Goal: Transaction & Acquisition: Book appointment/travel/reservation

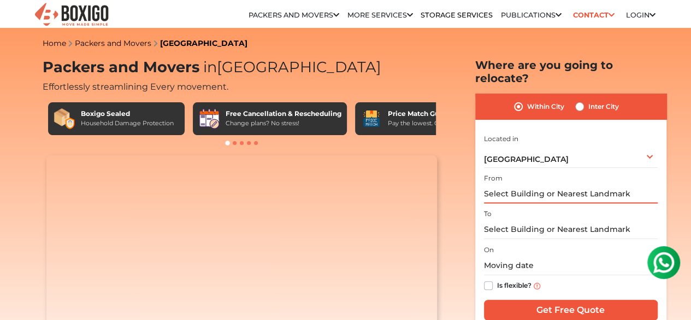
click at [542, 184] on input "text" at bounding box center [571, 193] width 174 height 19
click at [529, 220] on input "text" at bounding box center [571, 229] width 174 height 19
paste input "8-2-85/A/2/1, [GEOGRAPHIC_DATA], [GEOGRAPHIC_DATA] [GEOGRAPHIC_DATA], [GEOGRAPH…"
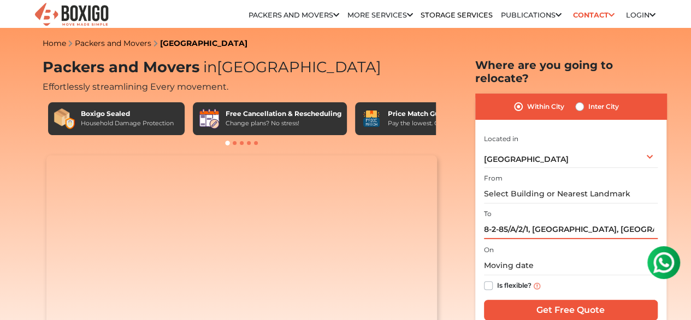
scroll to position [0, 195]
type input "8-2-85/A/2/1, [GEOGRAPHIC_DATA], [GEOGRAPHIC_DATA] [GEOGRAPHIC_DATA], [GEOGRAPH…"
click at [518, 187] on input "text" at bounding box center [571, 193] width 174 height 19
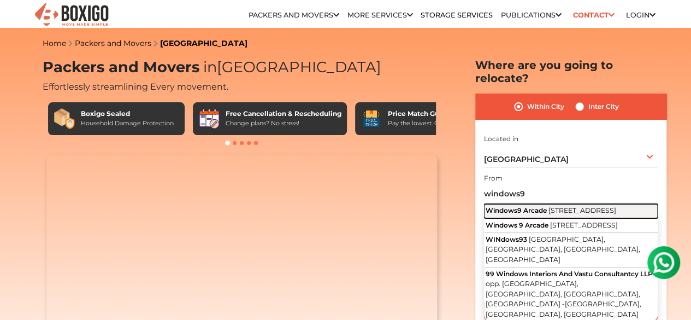
click at [526, 206] on span "Windows9 Arcade" at bounding box center [516, 210] width 61 height 8
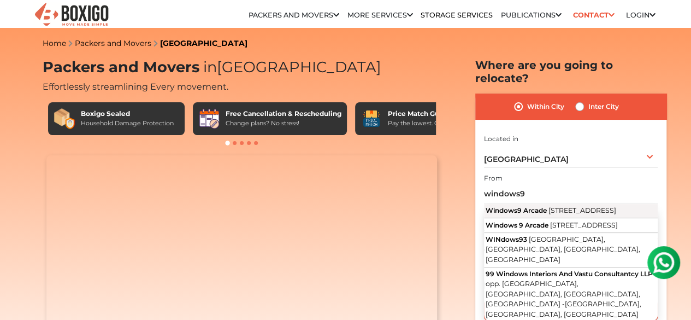
type input "Windows9 Arcade, Road No. 3, Vijaya Nagar Colony, Kukatpally, Hyderabad, Telang…"
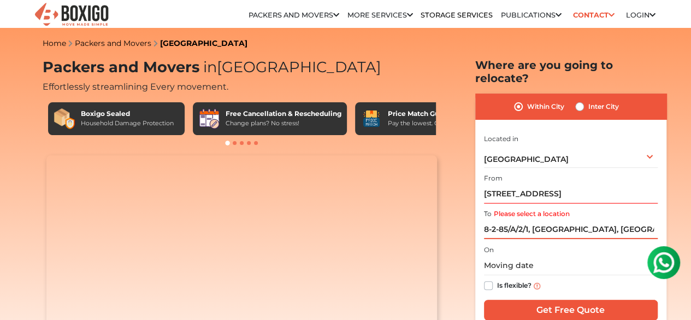
click at [549, 221] on input "8-2-85/A/2/1, [GEOGRAPHIC_DATA], [GEOGRAPHIC_DATA] [GEOGRAPHIC_DATA], [GEOGRAPH…" at bounding box center [571, 229] width 174 height 19
click at [535, 261] on input "text" at bounding box center [571, 265] width 174 height 19
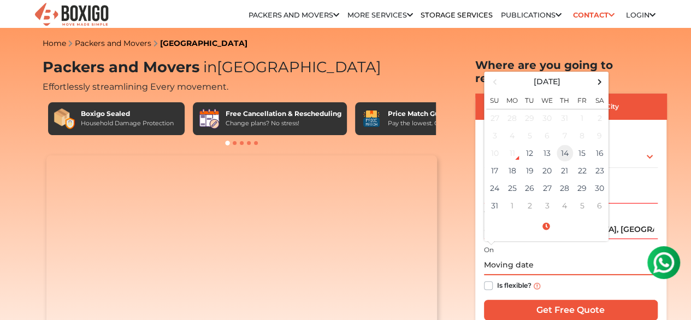
click at [566, 146] on td "14" at bounding box center [564, 152] width 17 height 17
click at [537, 257] on input "08/14/2025 12:00 AM" at bounding box center [571, 265] width 174 height 19
type input "08/14/2025 11:00 AM"
click at [497, 279] on label "Is flexible?" at bounding box center [514, 284] width 34 height 11
click at [485, 279] on input "Is flexible?" at bounding box center [488, 284] width 9 height 11
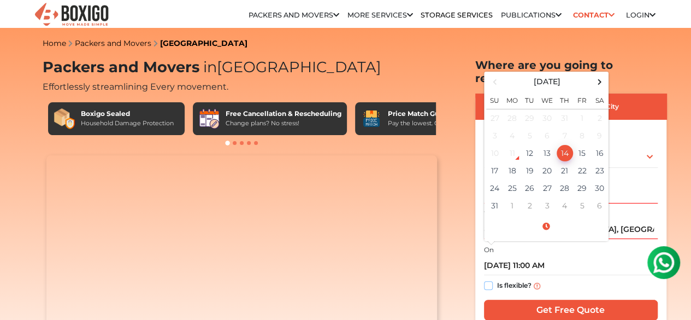
checkbox input "true"
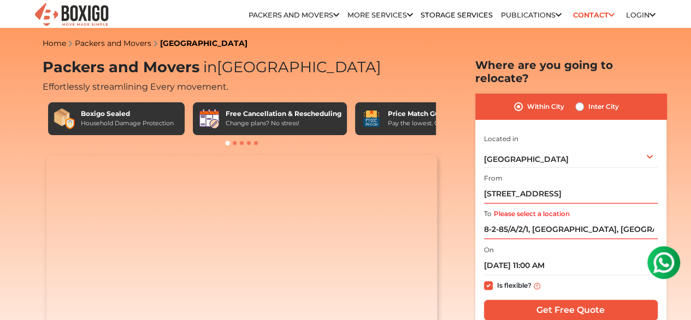
click at [529, 209] on label "Please select a location" at bounding box center [532, 214] width 76 height 10
click at [529, 220] on input "8-2-85/A/2/1, [GEOGRAPHIC_DATA], [GEOGRAPHIC_DATA] [GEOGRAPHIC_DATA], [GEOGRAPH…" at bounding box center [571, 229] width 174 height 19
click at [516, 220] on input "8-2-85/A/2/1, [GEOGRAPHIC_DATA], [GEOGRAPHIC_DATA] [GEOGRAPHIC_DATA], [GEOGRAPH…" at bounding box center [571, 229] width 174 height 19
click at [517, 220] on input "8-2-85/A/2/1, [GEOGRAPHIC_DATA], [GEOGRAPHIC_DATA] [GEOGRAPHIC_DATA], [GEOGRAPH…" at bounding box center [571, 229] width 174 height 19
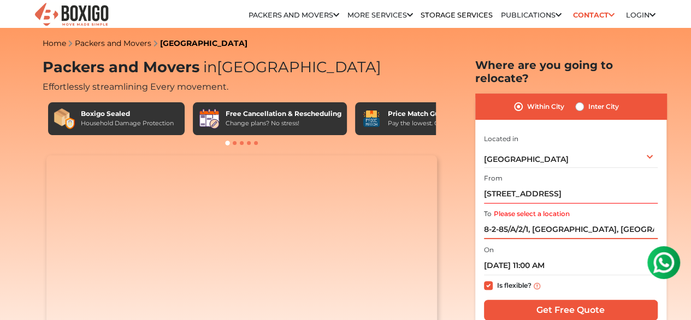
click at [517, 220] on input "8-2-85/A/2/1, [GEOGRAPHIC_DATA], [GEOGRAPHIC_DATA] [GEOGRAPHIC_DATA], [GEOGRAPH…" at bounding box center [571, 229] width 174 height 19
click at [518, 220] on input "8-2-85/A/2/1, [GEOGRAPHIC_DATA], [GEOGRAPHIC_DATA] [GEOGRAPHIC_DATA], [GEOGRAPH…" at bounding box center [571, 229] width 174 height 19
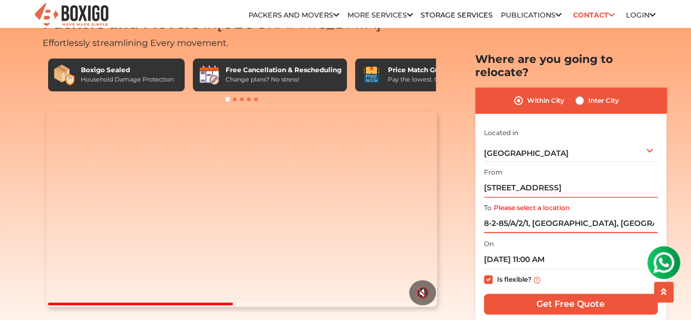
scroll to position [80, 0]
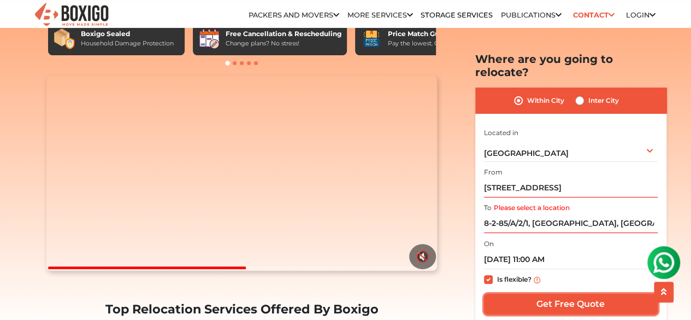
click at [591, 294] on input "Get Free Quote" at bounding box center [571, 304] width 174 height 21
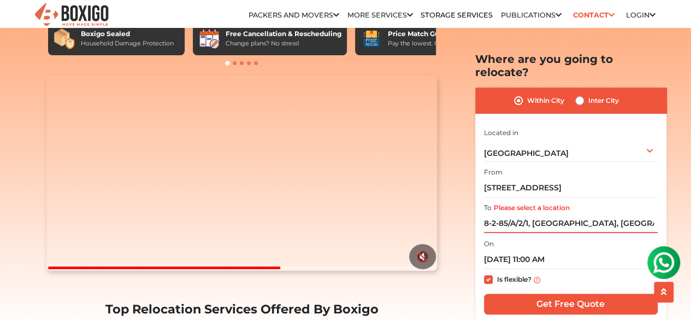
click at [618, 215] on input "8-2-85/A/2/1, [GEOGRAPHIC_DATA], [GEOGRAPHIC_DATA] [GEOGRAPHIC_DATA], [GEOGRAPH…" at bounding box center [571, 223] width 174 height 19
click at [533, 214] on input "8-2-85/A/2/1, [GEOGRAPHIC_DATA], [GEOGRAPHIC_DATA] [GEOGRAPHIC_DATA], [GEOGRAPH…" at bounding box center [571, 223] width 174 height 19
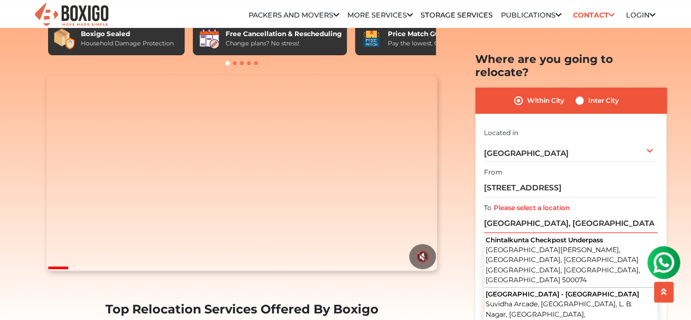
click at [553, 214] on input "[GEOGRAPHIC_DATA], [GEOGRAPHIC_DATA] [GEOGRAPHIC_DATA], [GEOGRAPHIC_DATA], [GEO…" at bounding box center [571, 223] width 174 height 19
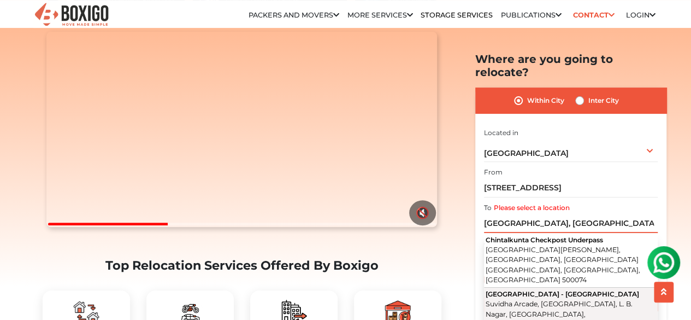
scroll to position [1071, 0]
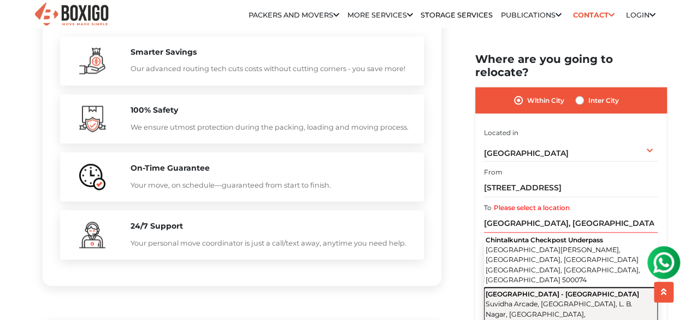
click at [497, 300] on span "Suvidha Arcade, [GEOGRAPHIC_DATA], L. B. Nagar, [GEOGRAPHIC_DATA], [GEOGRAPHIC_…" at bounding box center [559, 314] width 147 height 28
type input "Hyderabad - Nagarjuna Sagar Road, Suvidha Arcade, Jahangir Nagar Colony, L. B. …"
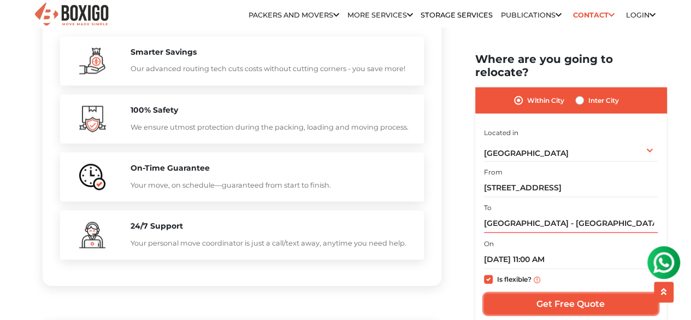
click at [515, 294] on input "Get Free Quote" at bounding box center [571, 304] width 174 height 21
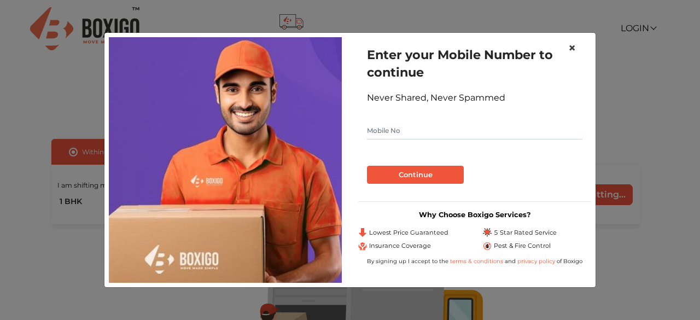
click at [573, 46] on span "×" at bounding box center [572, 48] width 8 height 16
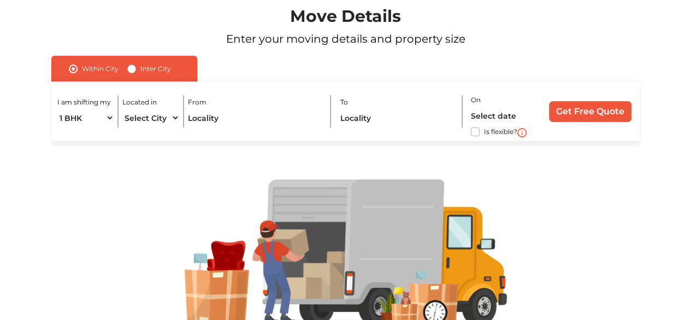
scroll to position [86, 0]
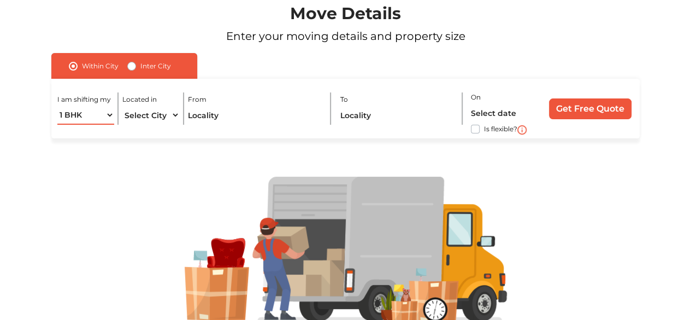
click at [71, 115] on select "1 BHK 2 BHK 3 BHK 3 + BHK FEW ITEMS" at bounding box center [85, 114] width 57 height 19
select select "2 BHK"
click at [57, 105] on select "1 BHK 2 BHK 3 BHK 3 + BHK FEW ITEMS" at bounding box center [85, 114] width 57 height 19
click at [151, 115] on select "Select City [GEOGRAPHIC_DATA] [GEOGRAPHIC_DATA] [GEOGRAPHIC_DATA] [GEOGRAPHIC_D…" at bounding box center [150, 114] width 57 height 19
select select "[GEOGRAPHIC_DATA]"
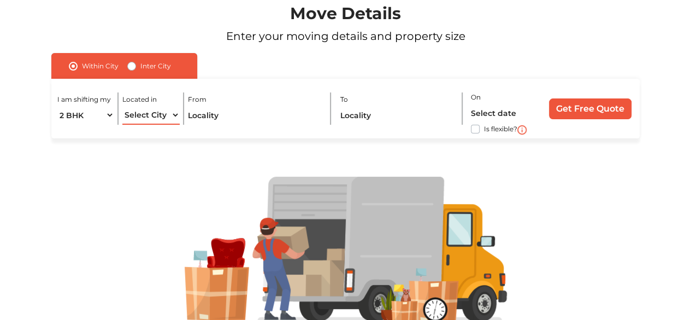
click at [122, 105] on select "Select City [GEOGRAPHIC_DATA] [GEOGRAPHIC_DATA] [GEOGRAPHIC_DATA] [GEOGRAPHIC_D…" at bounding box center [150, 114] width 57 height 19
click at [248, 119] on input "text" at bounding box center [255, 114] width 134 height 19
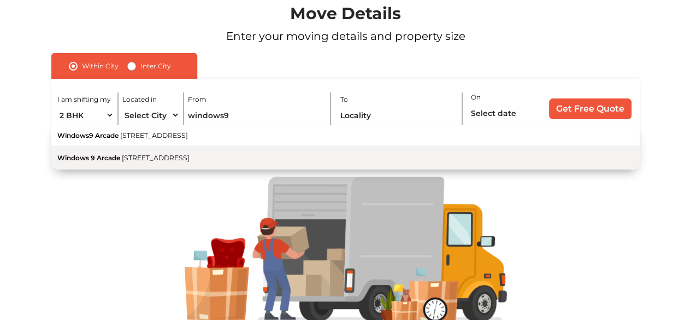
click at [201, 150] on button "Windows [STREET_ADDRESS]" at bounding box center [345, 158] width 589 height 22
type input "[STREET_ADDRESS]"
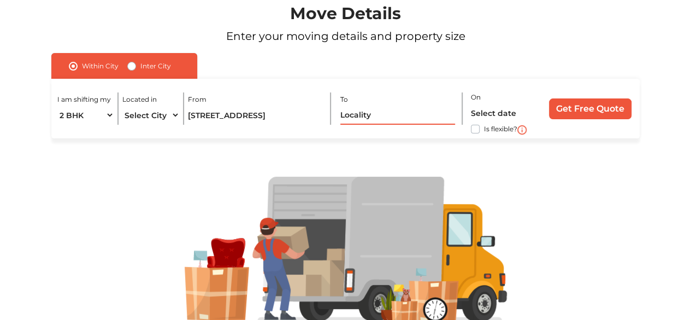
click at [360, 118] on input "text" at bounding box center [398, 114] width 115 height 19
paste input "8-2-85/A/2/1, [GEOGRAPHIC_DATA], [GEOGRAPHIC_DATA] [GEOGRAPHIC_DATA], [GEOGRAPH…"
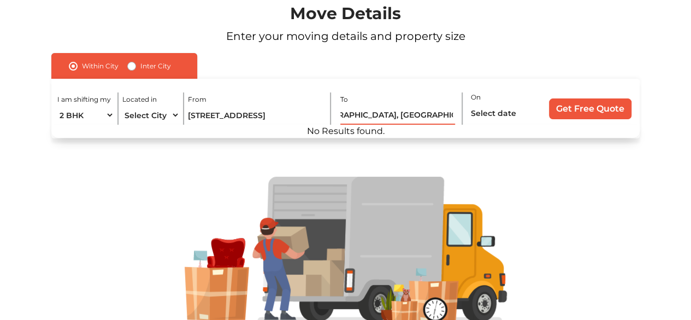
click at [368, 119] on input "8-2-85/A/2/1, [GEOGRAPHIC_DATA], [GEOGRAPHIC_DATA] [GEOGRAPHIC_DATA], [GEOGRAPH…" at bounding box center [398, 114] width 115 height 19
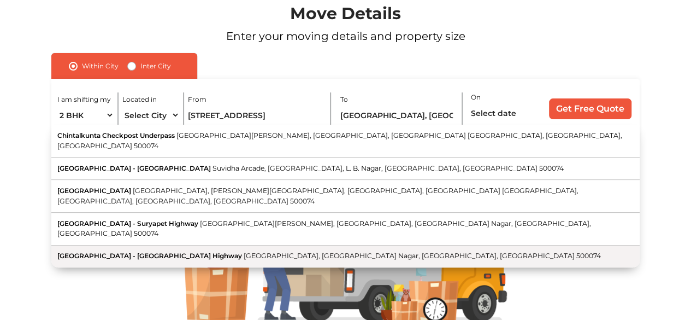
click at [293, 245] on button "[GEOGRAPHIC_DATA] - [GEOGRAPHIC_DATA], [GEOGRAPHIC_DATA] Nagar, [GEOGRAPHIC_DAT…" at bounding box center [345, 256] width 589 height 22
type input "[GEOGRAPHIC_DATA] - [GEOGRAPHIC_DATA], [GEOGRAPHIC_DATA] Nagar, [GEOGRAPHIC_DAT…"
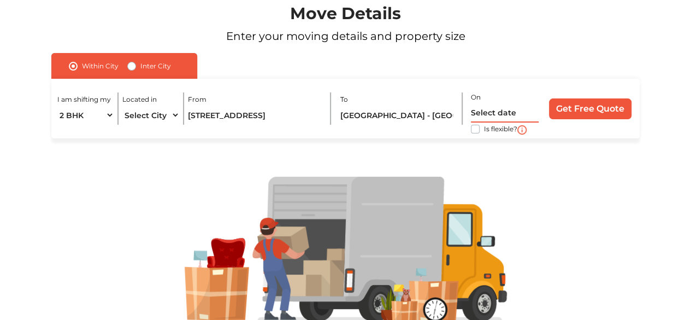
click at [502, 111] on input "text" at bounding box center [505, 112] width 68 height 19
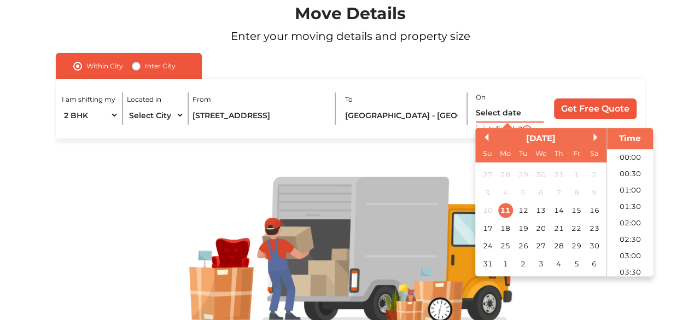
scroll to position [289, 0]
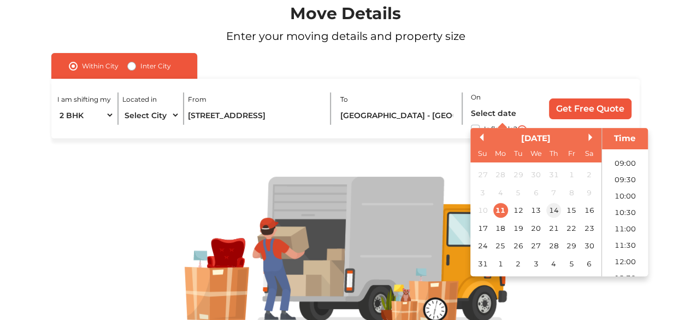
click at [550, 207] on div "14" at bounding box center [554, 210] width 15 height 15
click at [625, 191] on li "10:00" at bounding box center [625, 196] width 46 height 16
type input "[DATE] 10:00 AM"
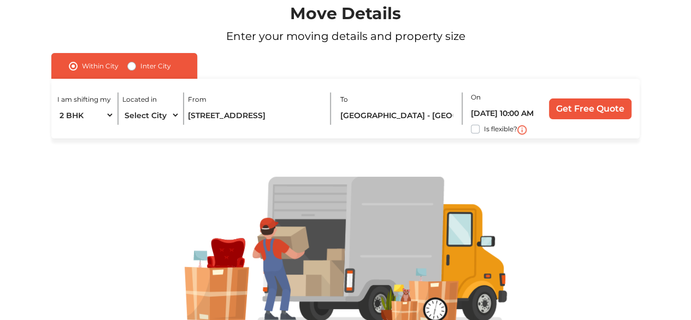
click at [484, 131] on label "Is flexible?" at bounding box center [500, 127] width 33 height 11
click at [60, 131] on input "Is flexible?" at bounding box center [55, 127] width 9 height 11
checkbox input "true"
click at [593, 105] on input "Get Free Quote" at bounding box center [590, 108] width 83 height 21
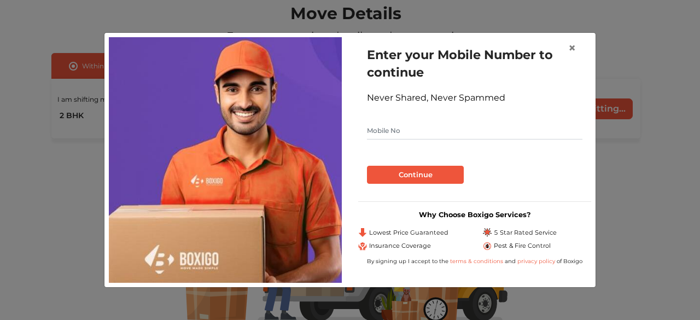
click at [435, 132] on input "text" at bounding box center [474, 130] width 215 height 17
type input "9705357612"
click at [396, 171] on button "Continue" at bounding box center [415, 175] width 97 height 19
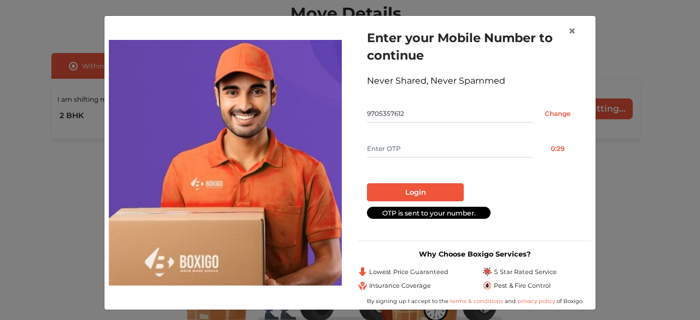
click at [391, 150] on input "text" at bounding box center [450, 148] width 166 height 17
click at [383, 144] on input "text" at bounding box center [450, 148] width 166 height 17
type input "9344"
click at [396, 190] on button "Login" at bounding box center [415, 192] width 97 height 19
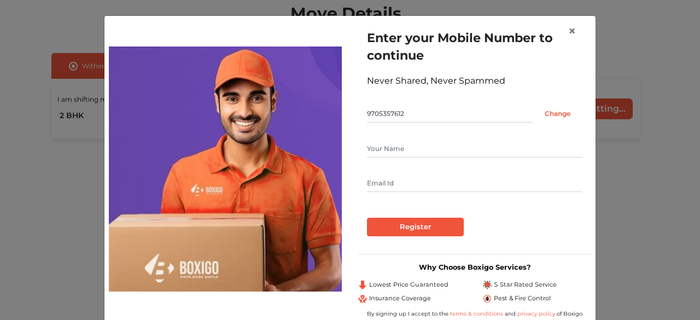
click at [395, 144] on input "text" at bounding box center [474, 148] width 215 height 17
type input "[PERSON_NAME]"
click at [389, 225] on input "Register" at bounding box center [415, 227] width 97 height 19
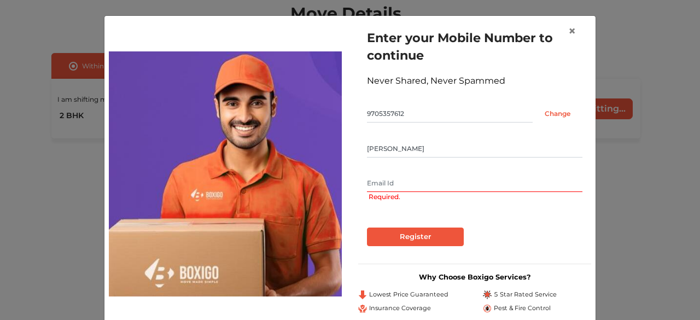
click at [400, 183] on input "text" at bounding box center [474, 182] width 215 height 17
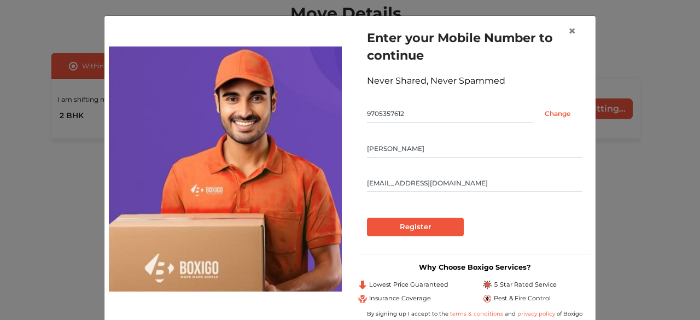
type input "[EMAIL_ADDRESS][DOMAIN_NAME]"
click at [414, 225] on input "Register" at bounding box center [415, 227] width 97 height 19
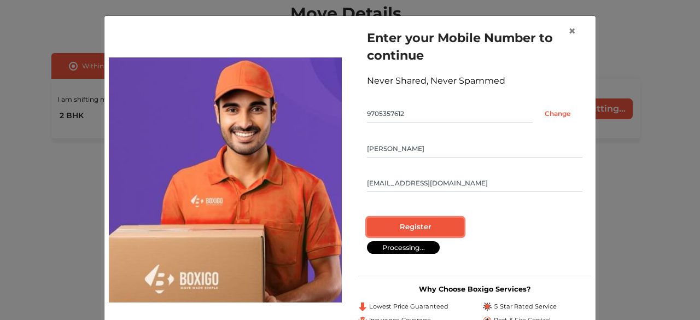
click at [414, 225] on input "Register" at bounding box center [415, 227] width 97 height 19
click at [427, 224] on input "Register" at bounding box center [415, 227] width 97 height 19
click at [388, 221] on input "Register" at bounding box center [415, 227] width 97 height 19
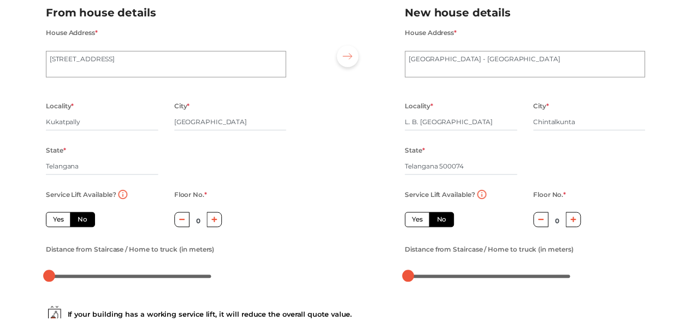
scroll to position [29, 0]
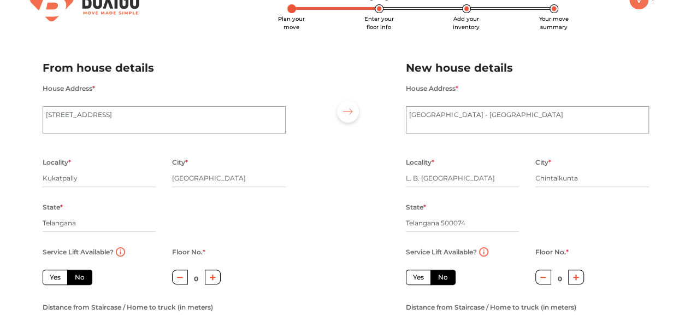
click at [214, 280] on icon "button" at bounding box center [213, 277] width 6 height 7
type input "1"
click at [262, 269] on div "Service Lift Available? Yes No Floor No. * 1 Distance from Staircase / Home to …" at bounding box center [164, 293] width 260 height 97
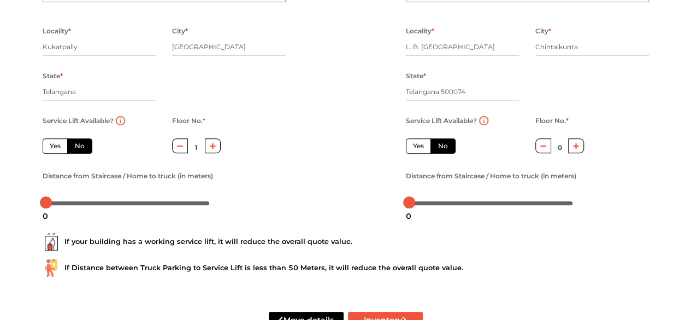
scroll to position [197, 0]
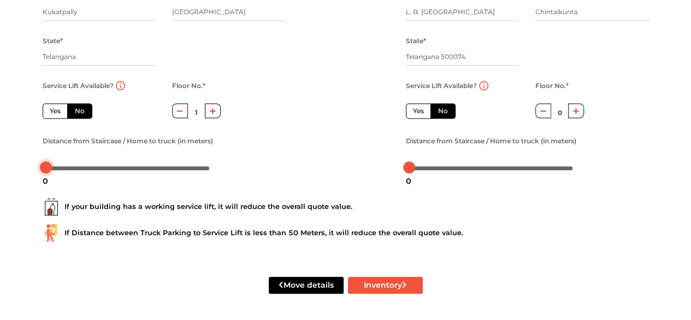
drag, startPoint x: 49, startPoint y: 167, endPoint x: 42, endPoint y: 173, distance: 9.7
click at [0, 173] on div "Plan your move Enter your floor info Add your inventory Your move summary My Mo…" at bounding box center [345, 62] width 691 height 515
click at [415, 286] on button "Inventory" at bounding box center [385, 285] width 75 height 17
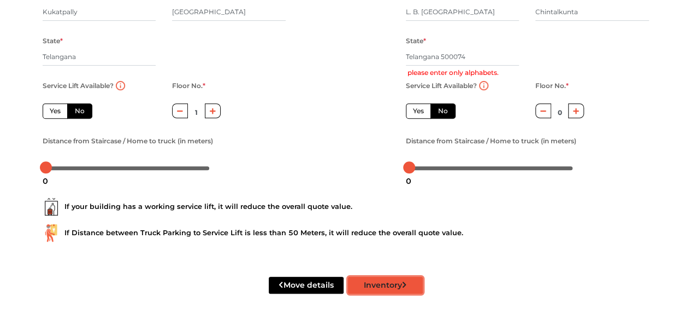
click at [381, 285] on button "Inventory" at bounding box center [385, 285] width 75 height 17
radio input "true"
drag, startPoint x: 444, startPoint y: 55, endPoint x: 406, endPoint y: 58, distance: 38.4
click at [406, 58] on input "Telangana 500074" at bounding box center [463, 56] width 114 height 17
type input "500074"
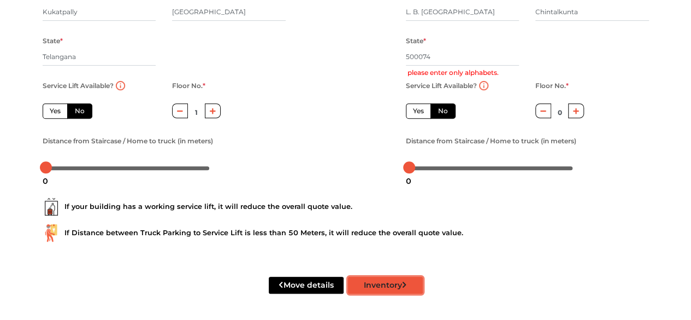
click at [377, 277] on button "Inventory" at bounding box center [385, 285] width 75 height 17
click at [457, 56] on input "500074" at bounding box center [463, 56] width 114 height 17
radio input "true"
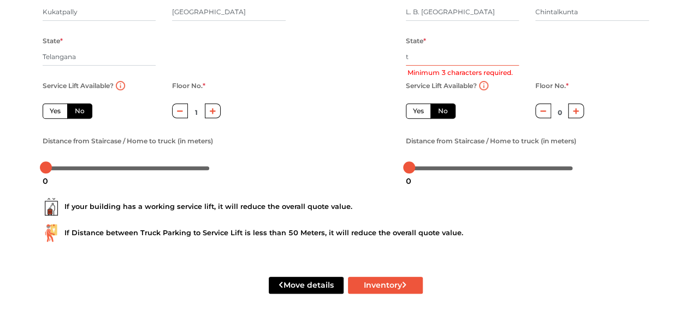
type input "te"
radio input "true"
type input "telangana"
click at [525, 213] on div "If your building has a working service lift, it will reduce the overall quote v…" at bounding box center [346, 206] width 607 height 17
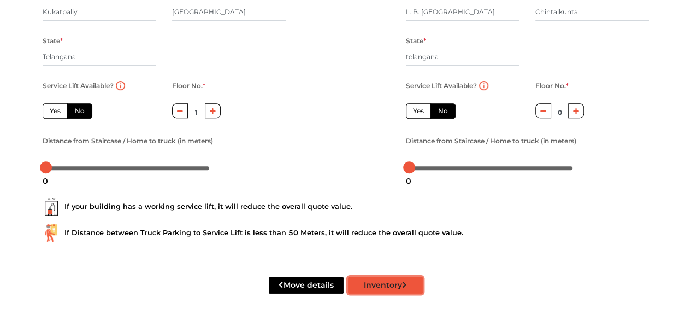
click at [364, 289] on button "Inventory" at bounding box center [385, 285] width 75 height 17
radio input "true"
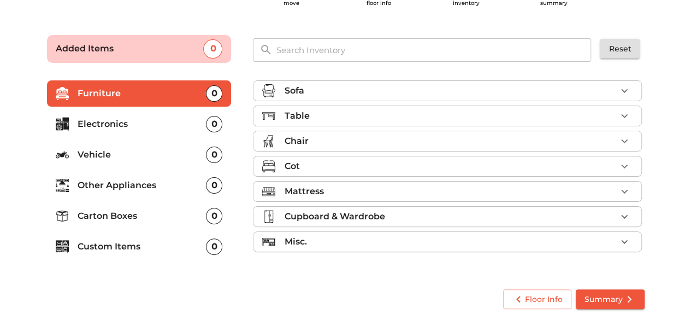
scroll to position [52, 0]
click at [315, 140] on div "Chair" at bounding box center [450, 141] width 332 height 13
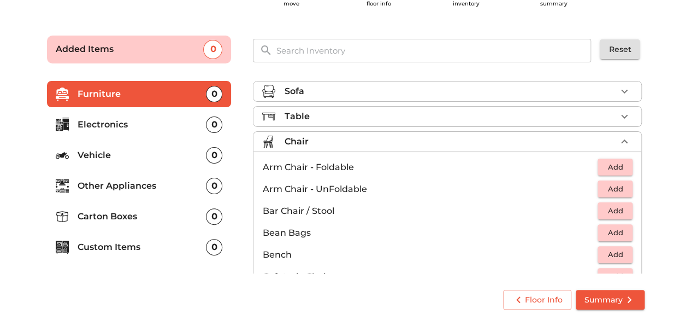
click at [678, 156] on main "Plan your move Enter your floor info Add your inventory Your move summary Added…" at bounding box center [345, 170] width 691 height 301
click at [148, 218] on p "Carton Boxes" at bounding box center [142, 216] width 129 height 13
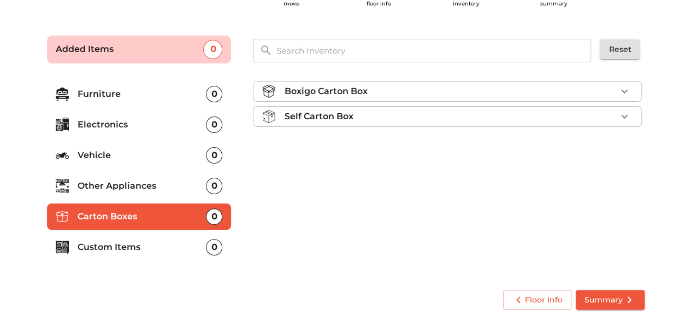
click at [461, 92] on div "Boxigo Carton Box" at bounding box center [450, 91] width 332 height 13
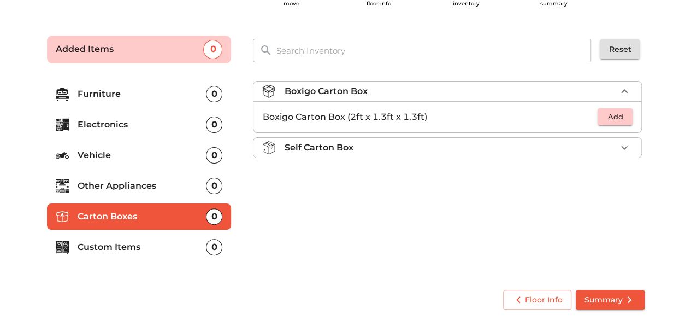
click at [461, 92] on div "Boxigo Carton Box" at bounding box center [450, 91] width 332 height 13
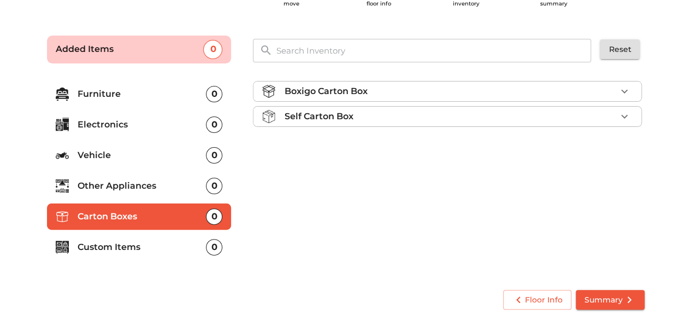
click at [125, 145] on li "Vehicle 0" at bounding box center [139, 155] width 185 height 26
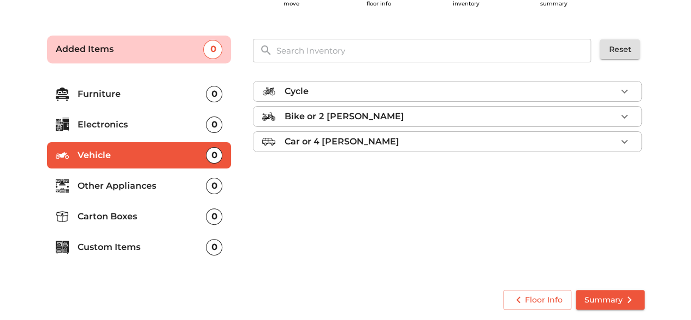
click at [153, 90] on p "Furniture" at bounding box center [142, 93] width 129 height 13
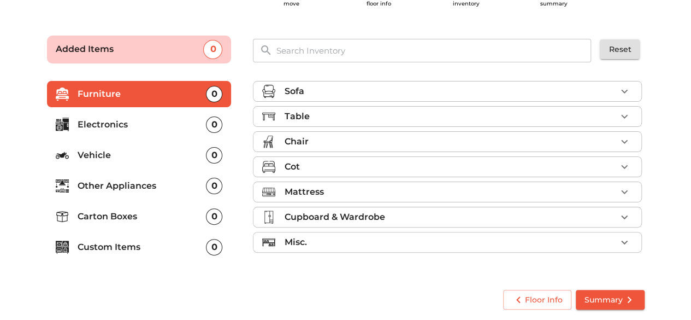
click at [336, 119] on div "Table" at bounding box center [450, 116] width 332 height 13
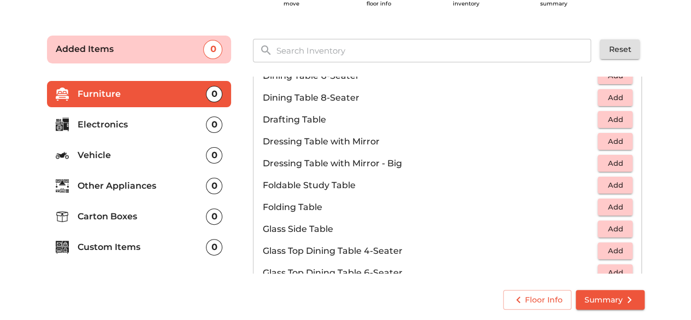
scroll to position [8, 0]
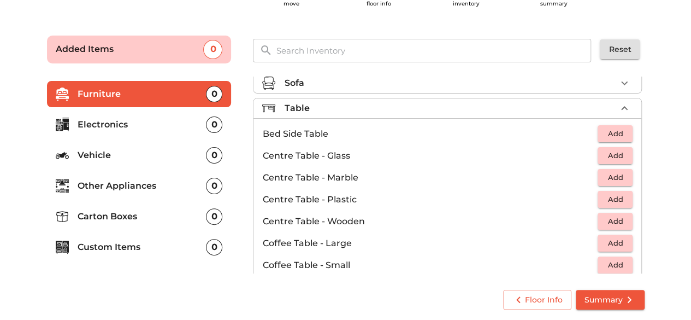
click at [519, 109] on div "Table" at bounding box center [450, 108] width 332 height 13
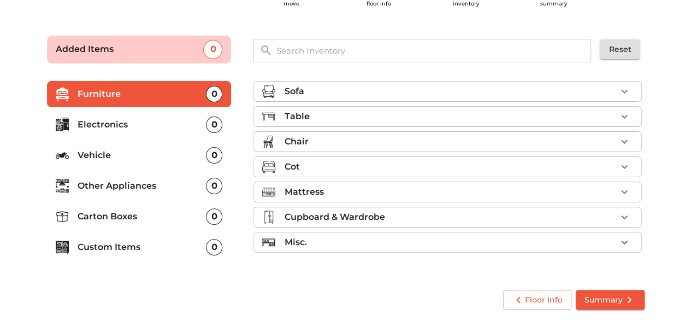
scroll to position [0, 0]
click at [353, 161] on div "Cot" at bounding box center [450, 166] width 332 height 13
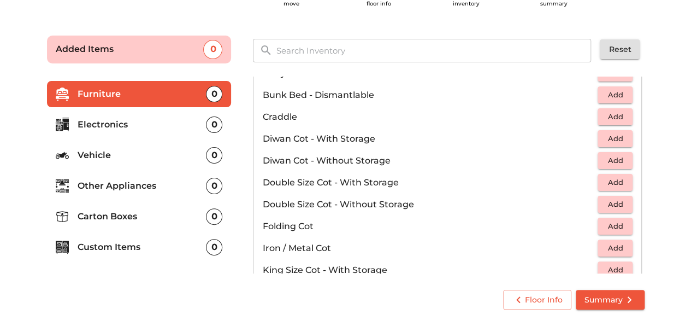
scroll to position [125, 0]
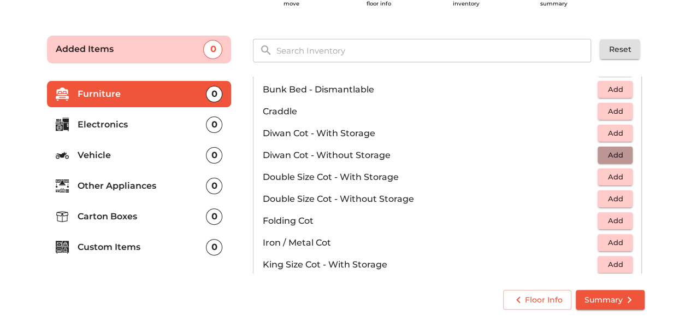
click at [606, 154] on span "Add" at bounding box center [615, 155] width 24 height 13
click at [603, 192] on span "Add" at bounding box center [615, 198] width 24 height 13
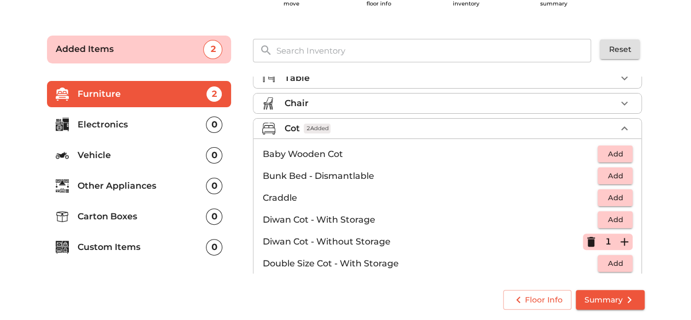
scroll to position [37, 0]
click at [515, 125] on div "Cot 2 Added" at bounding box center [450, 129] width 332 height 13
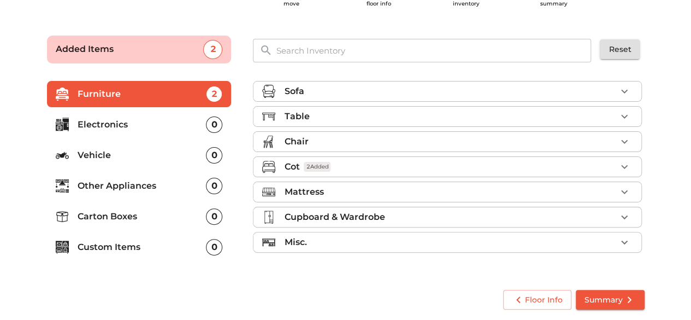
scroll to position [0, 0]
click at [443, 185] on div "Mattress" at bounding box center [450, 191] width 332 height 13
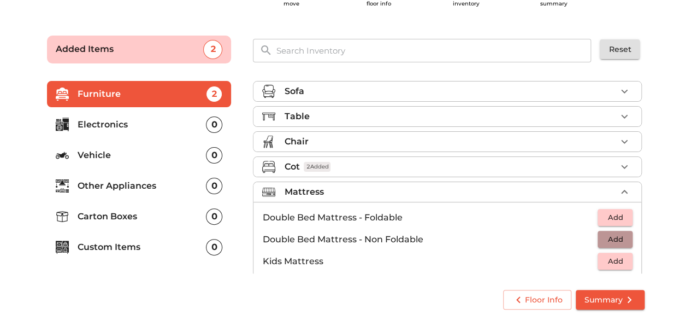
click at [603, 240] on span "Add" at bounding box center [615, 239] width 24 height 13
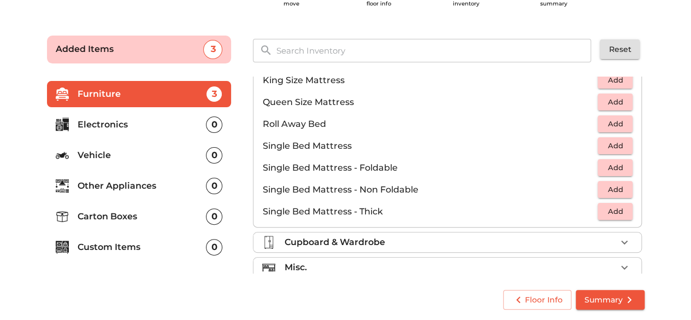
scroll to position [196, 0]
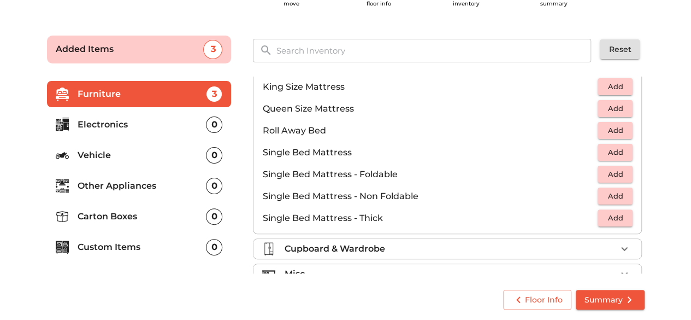
click at [598, 195] on button "Add" at bounding box center [615, 195] width 35 height 17
click at [645, 145] on div "Sofa Table Chair Cot 2 Added Mattress 2 Added Double Bed Mattress - Foldable Ad…" at bounding box center [449, 175] width 400 height 206
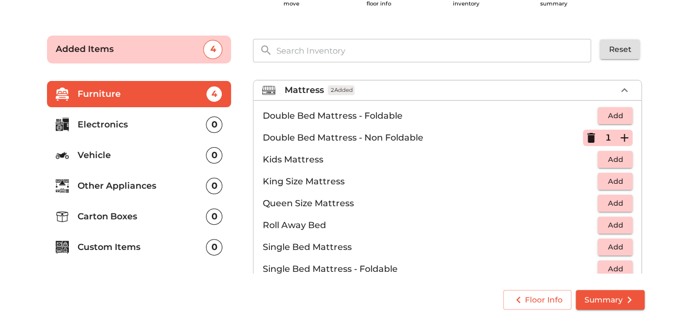
scroll to position [7, 0]
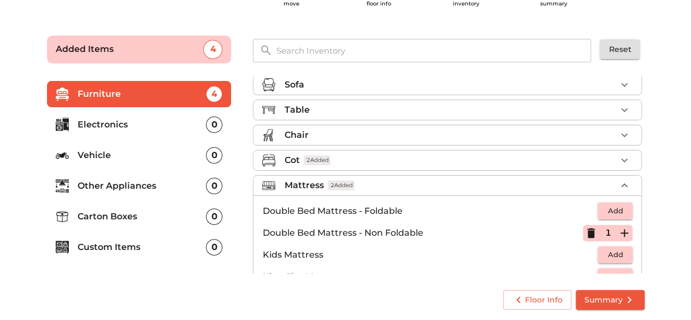
click at [542, 184] on div "Mattress 2 Added" at bounding box center [450, 185] width 332 height 13
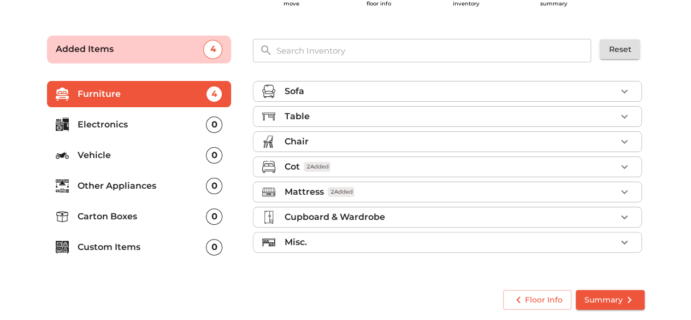
scroll to position [0, 0]
click at [502, 218] on div "Cupboard & Wardrobe" at bounding box center [450, 216] width 332 height 13
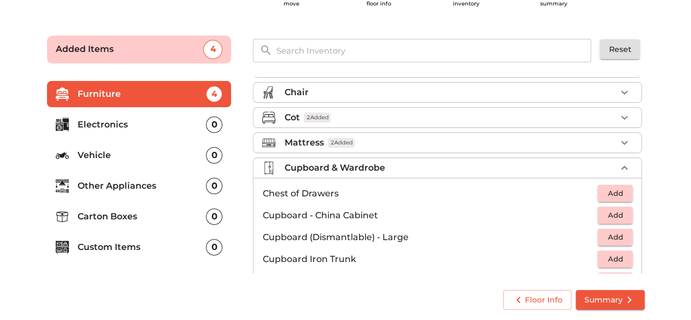
scroll to position [25, 0]
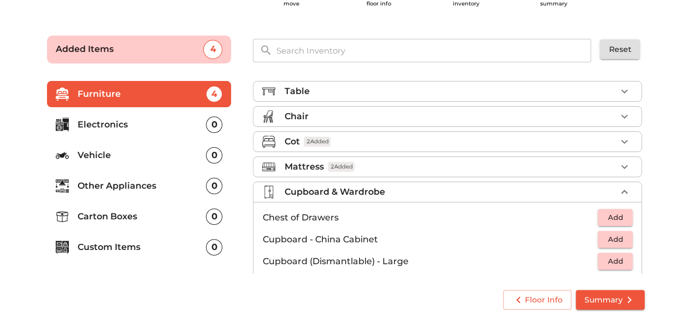
click at [516, 185] on div "Cupboard & Wardrobe" at bounding box center [450, 191] width 332 height 13
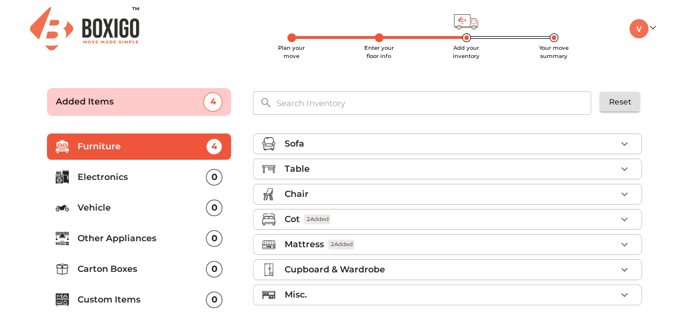
scroll to position [52, 0]
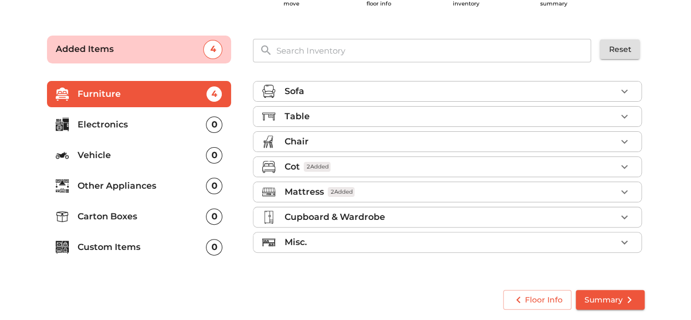
click at [413, 212] on div "Cupboard & Wardrobe" at bounding box center [450, 216] width 332 height 13
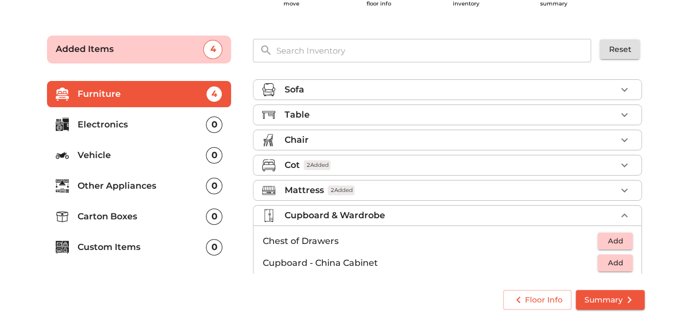
scroll to position [0, 0]
click at [574, 220] on div "Cupboard & Wardrobe" at bounding box center [450, 216] width 332 height 13
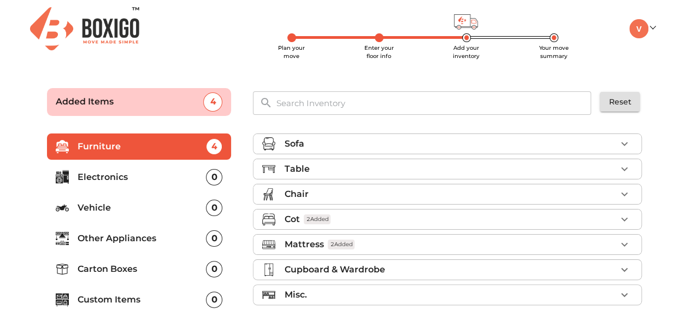
scroll to position [52, 0]
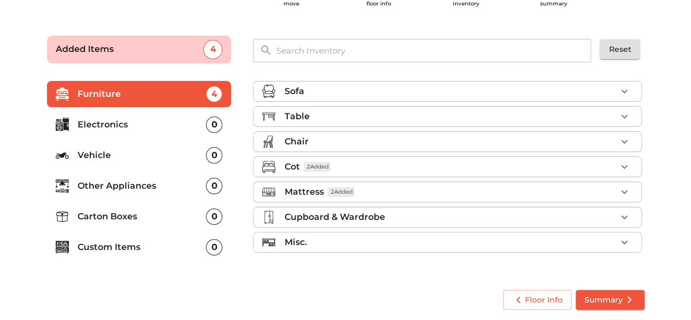
click at [137, 66] on ul "Added Items 4" at bounding box center [139, 49] width 185 height 37
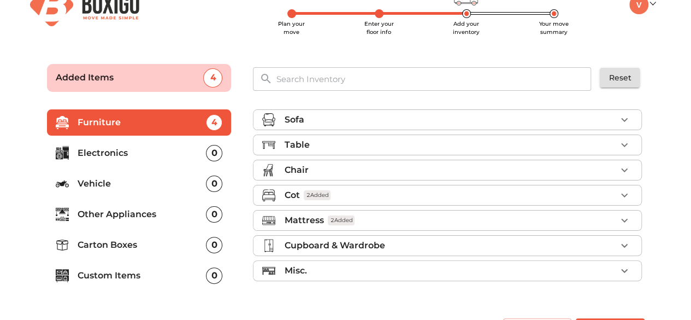
scroll to position [0, 0]
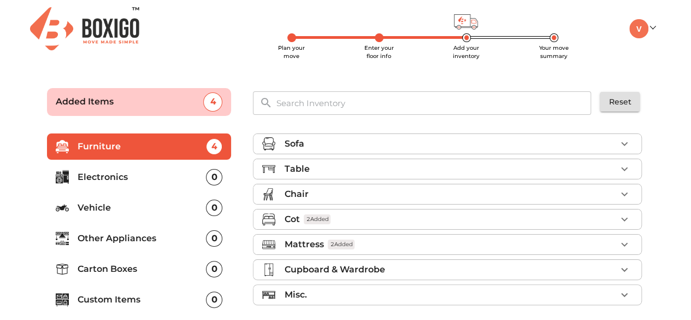
click at [0, 66] on div "Plan your move Enter your floor info Add your inventory Your move summary My Mo…" at bounding box center [345, 186] width 691 height 373
click at [620, 101] on span "Reset" at bounding box center [620, 102] width 22 height 14
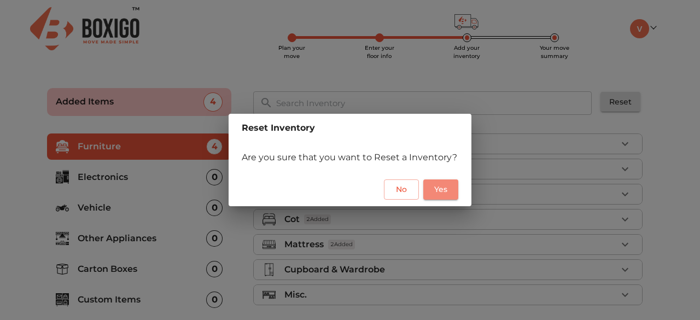
click at [427, 187] on button "Yes" at bounding box center [440, 189] width 35 height 20
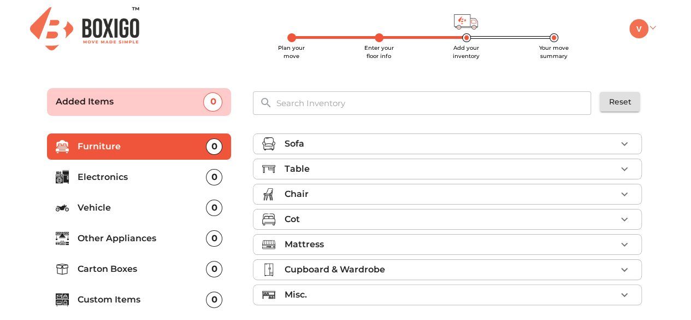
click at [635, 27] on img at bounding box center [639, 28] width 19 height 19
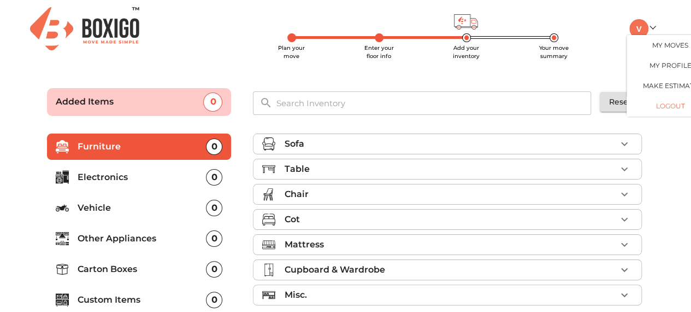
click at [669, 108] on button "LOGOUT" at bounding box center [670, 106] width 87 height 20
